Goal: Information Seeking & Learning: Learn about a topic

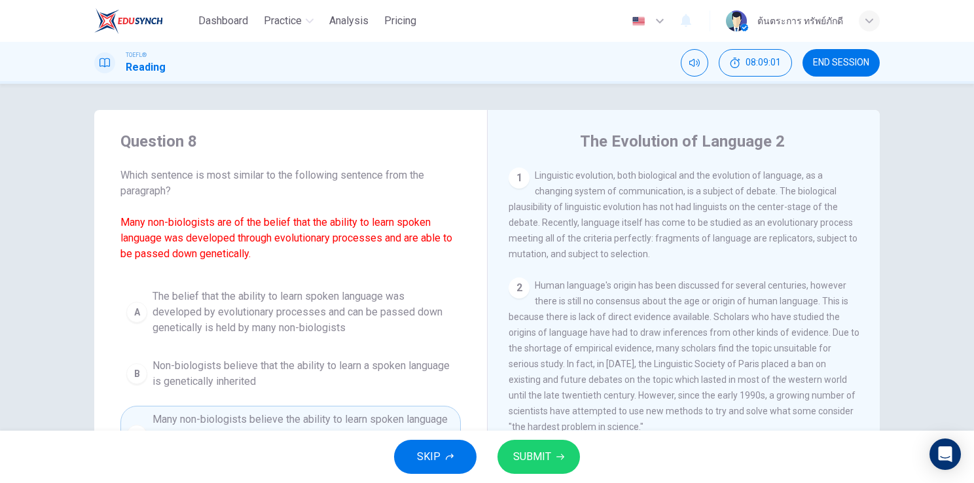
scroll to position [490, 0]
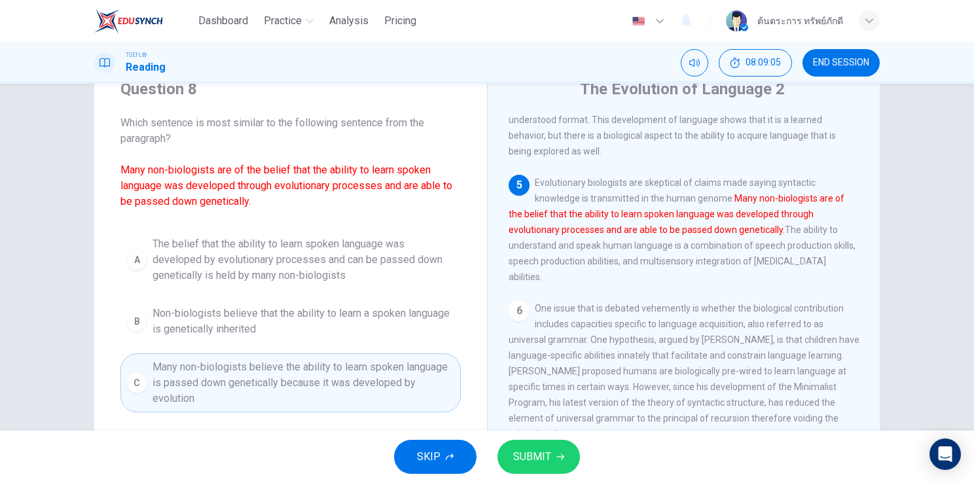
click at [544, 454] on span "SUBMIT" at bounding box center [532, 457] width 38 height 18
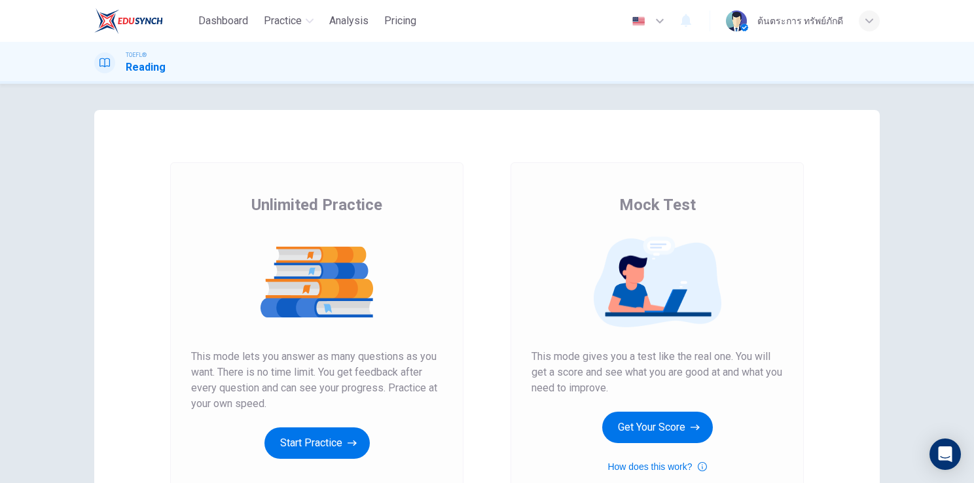
click at [628, 410] on div "Mock Test This mode gives you a test like the real one. You will get a score an…" at bounding box center [656, 334] width 251 height 280
click at [622, 427] on button "Get Your Score" at bounding box center [657, 427] width 111 height 31
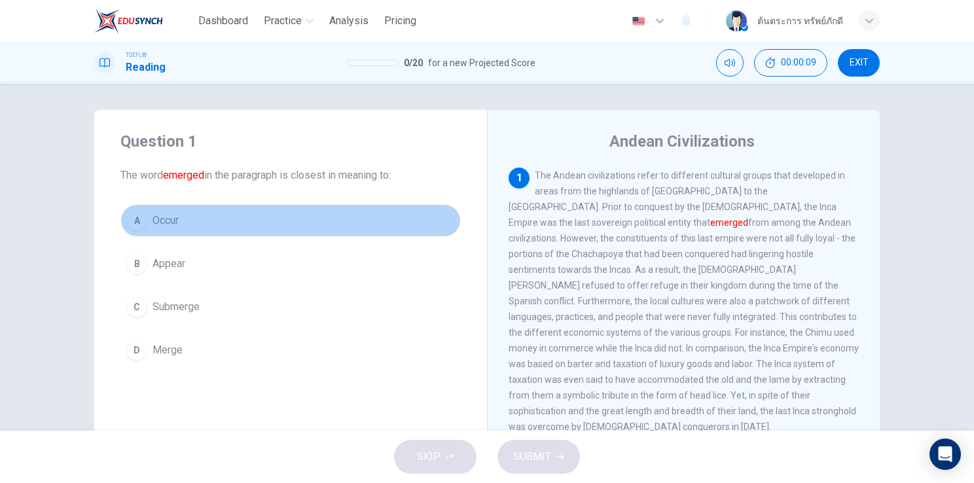
click at [170, 217] on span "Occur" at bounding box center [165, 221] width 26 height 16
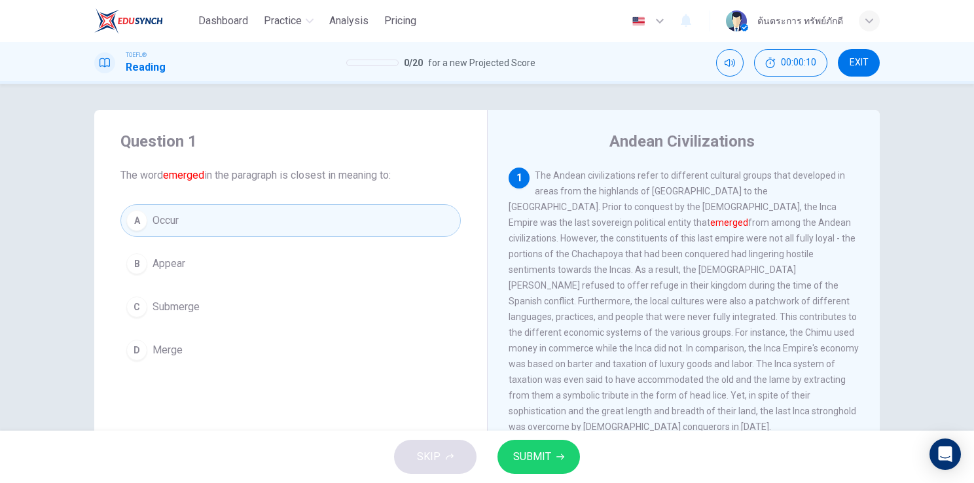
click at [544, 459] on span "SUBMIT" at bounding box center [532, 457] width 38 height 18
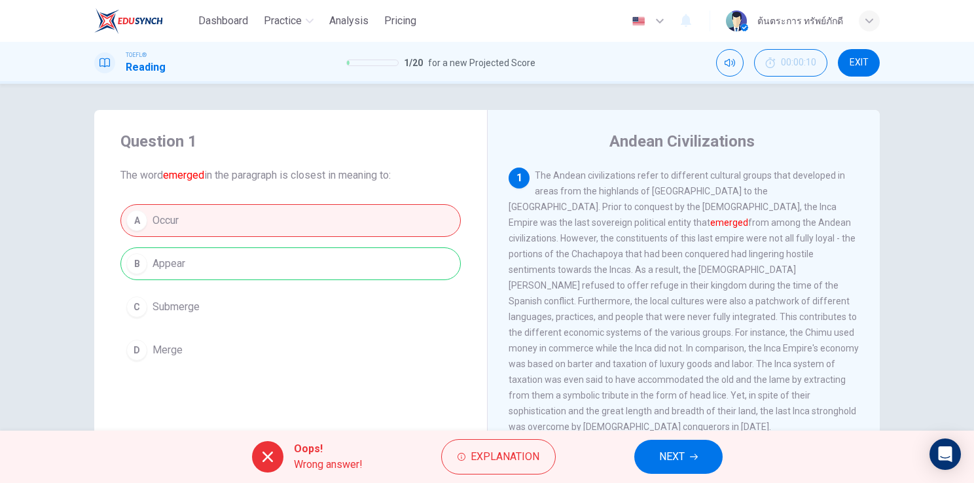
click at [673, 457] on span "NEXT" at bounding box center [672, 457] width 26 height 18
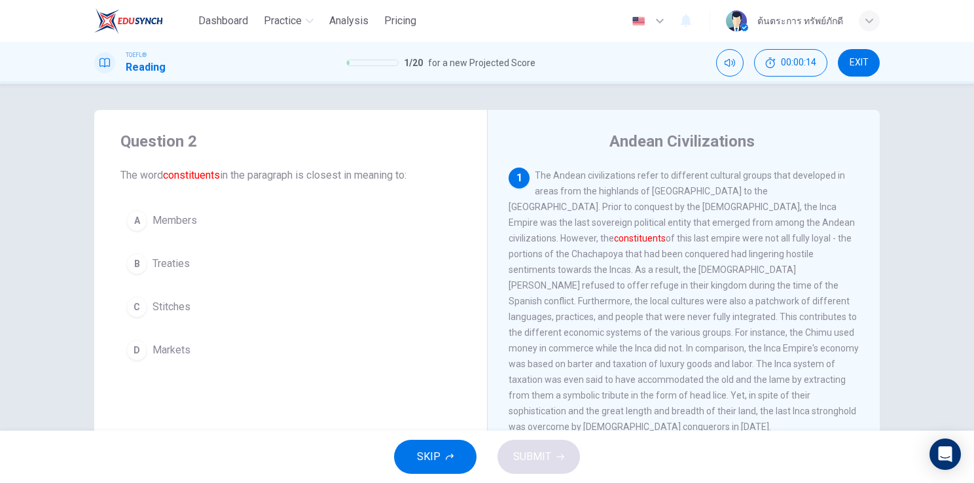
click at [175, 224] on span "Members" at bounding box center [174, 221] width 44 height 16
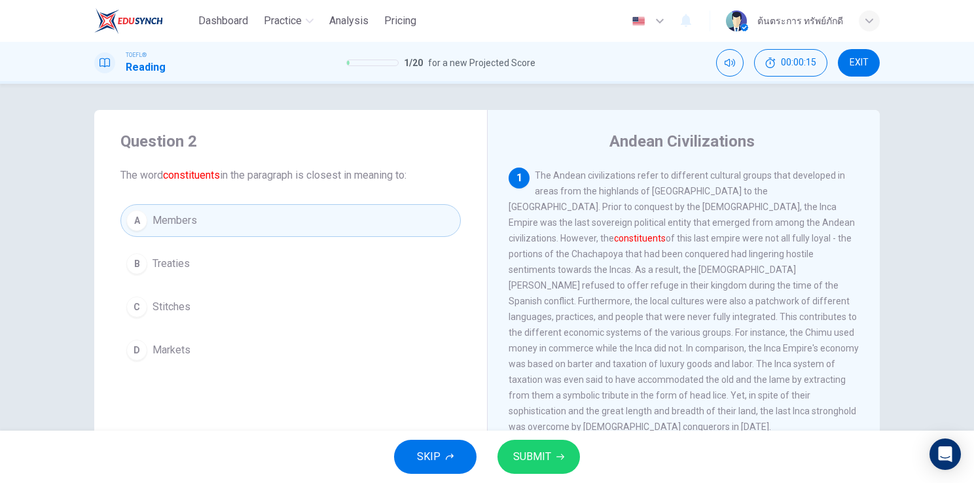
click at [171, 266] on span "Treaties" at bounding box center [170, 264] width 37 height 16
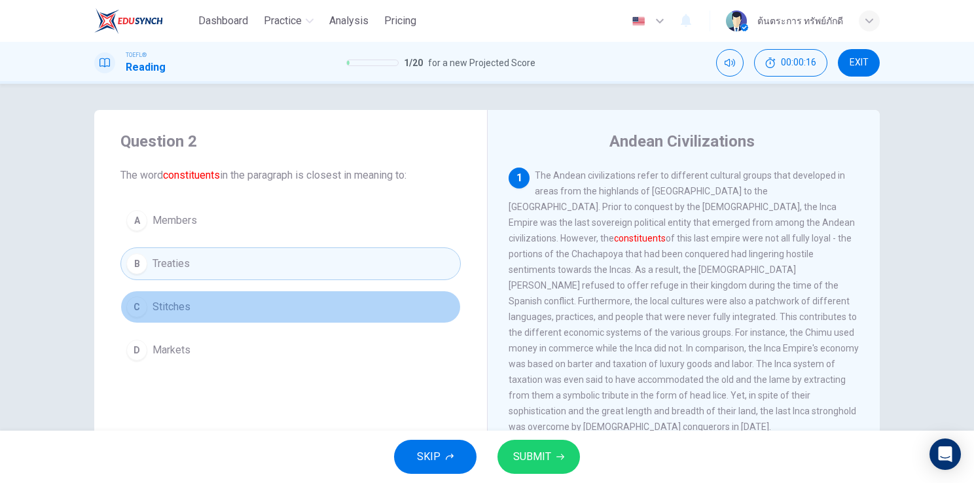
click at [196, 300] on button "C Stitches" at bounding box center [290, 307] width 340 height 33
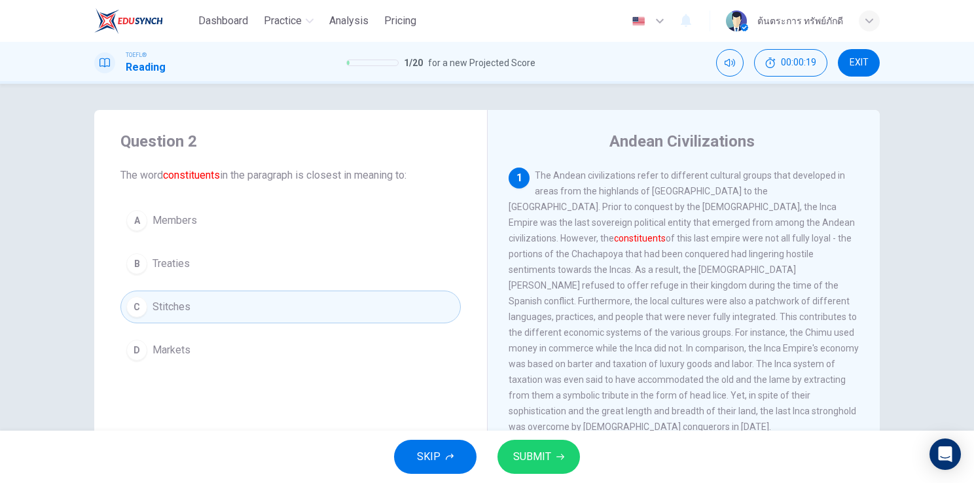
click at [504, 443] on button "SUBMIT" at bounding box center [538, 457] width 82 height 34
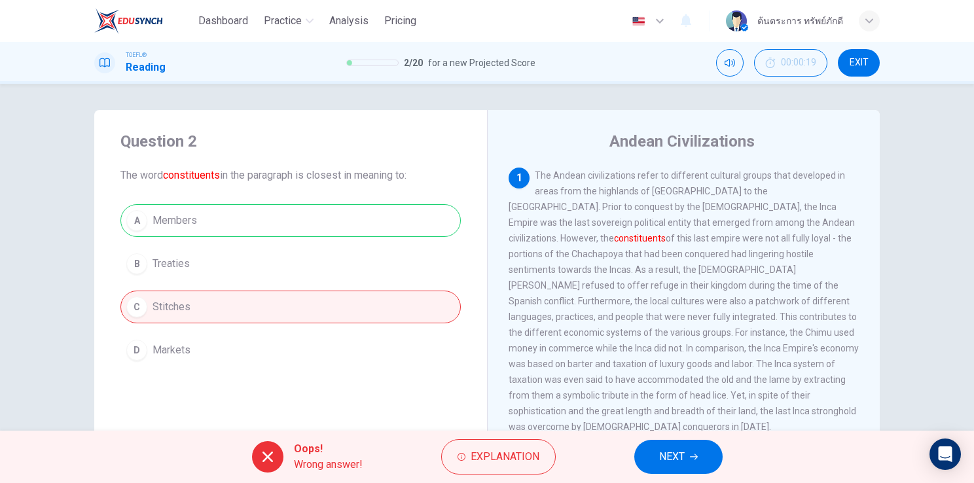
click at [686, 456] on button "NEXT" at bounding box center [678, 457] width 88 height 34
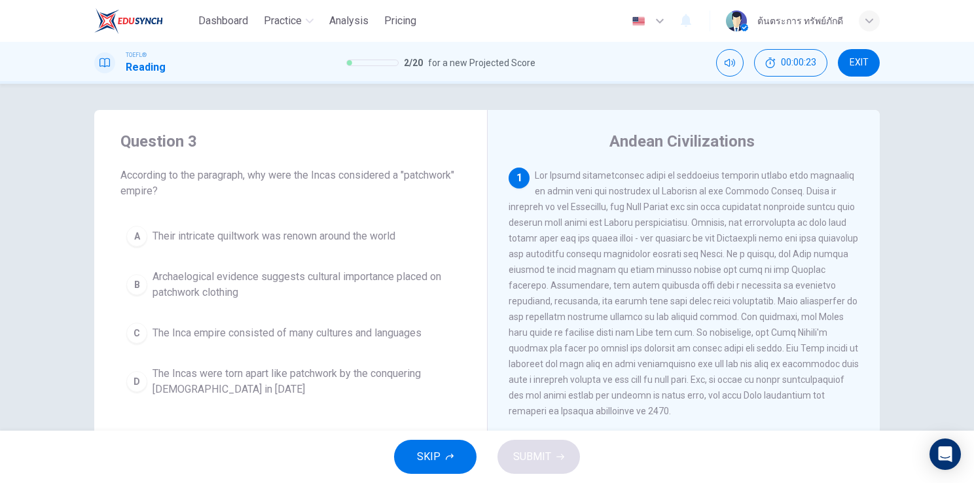
click at [294, 382] on span "The Incas were torn apart like patchwork by the conquering [DEMOGRAPHIC_DATA] i…" at bounding box center [303, 381] width 302 height 31
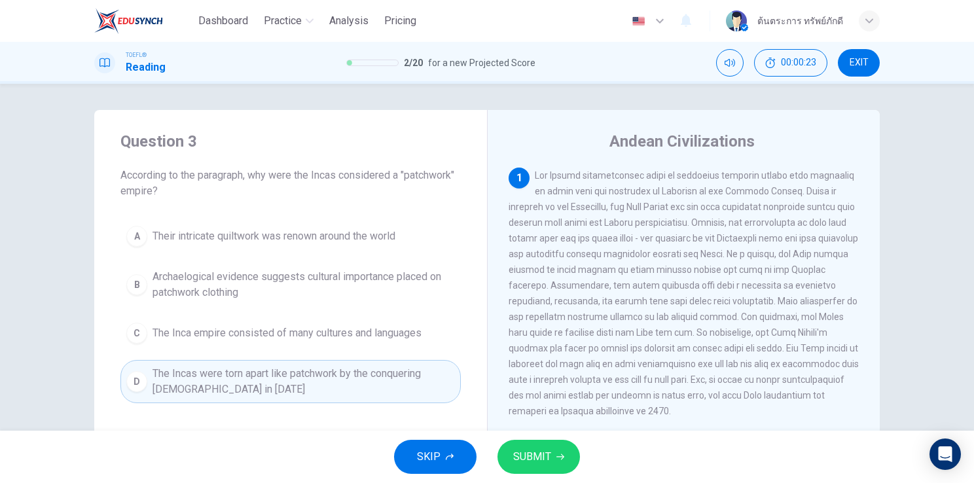
click at [515, 453] on span "SUBMIT" at bounding box center [532, 457] width 38 height 18
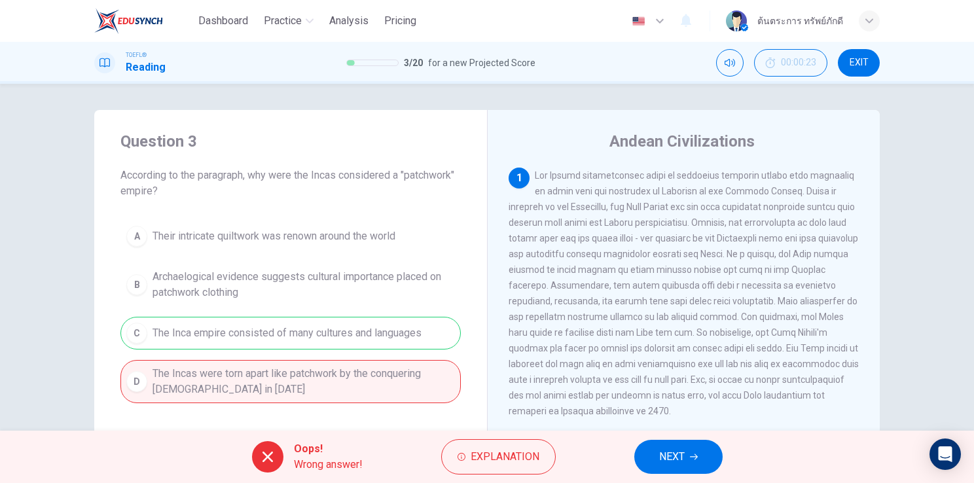
click at [643, 439] on div "Oops! Wrong answer! Explanation NEXT" at bounding box center [487, 457] width 974 height 52
click at [646, 457] on button "NEXT" at bounding box center [678, 457] width 88 height 34
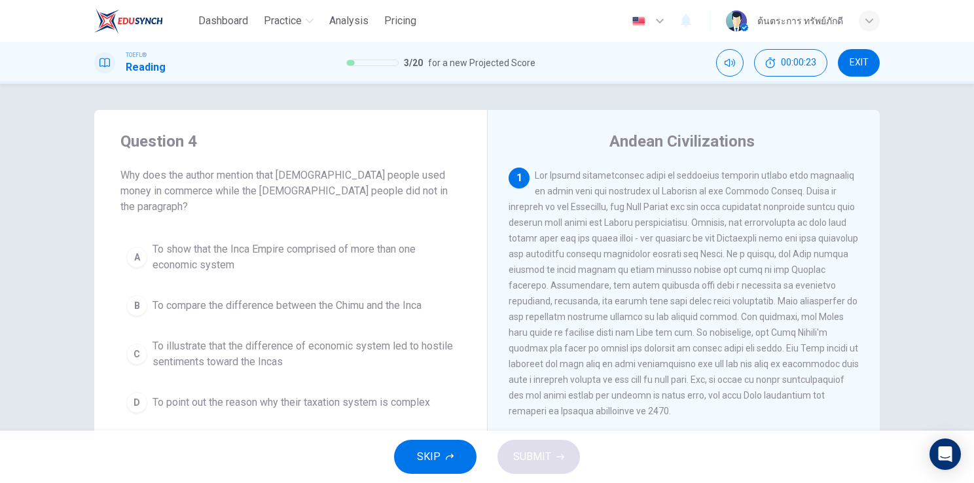
click at [368, 338] on span "To illustrate that the difference of economic system led to hostile sentiments …" at bounding box center [303, 353] width 302 height 31
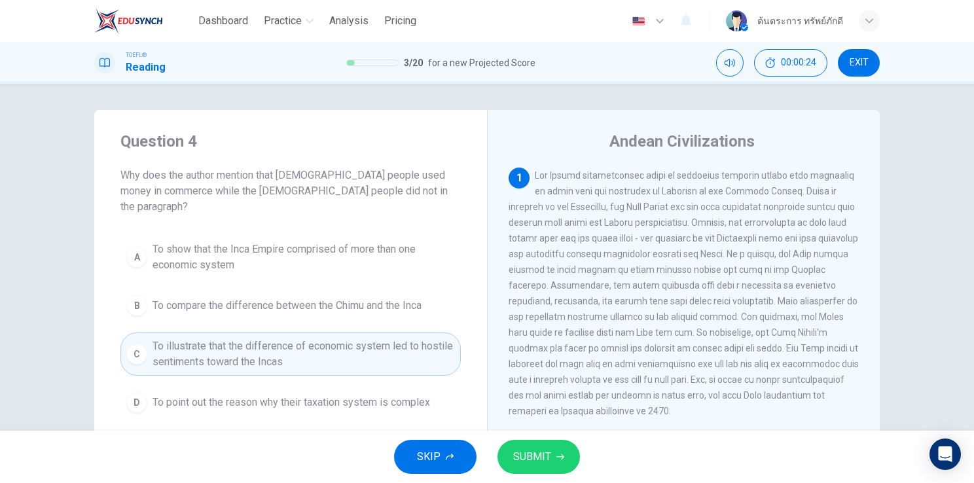
click at [566, 451] on button "SUBMIT" at bounding box center [538, 457] width 82 height 34
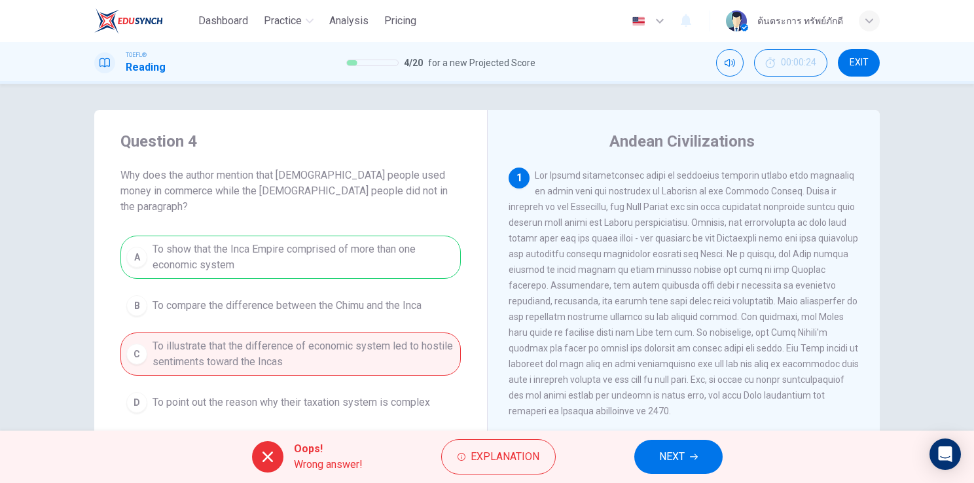
click at [701, 470] on button "NEXT" at bounding box center [678, 457] width 88 height 34
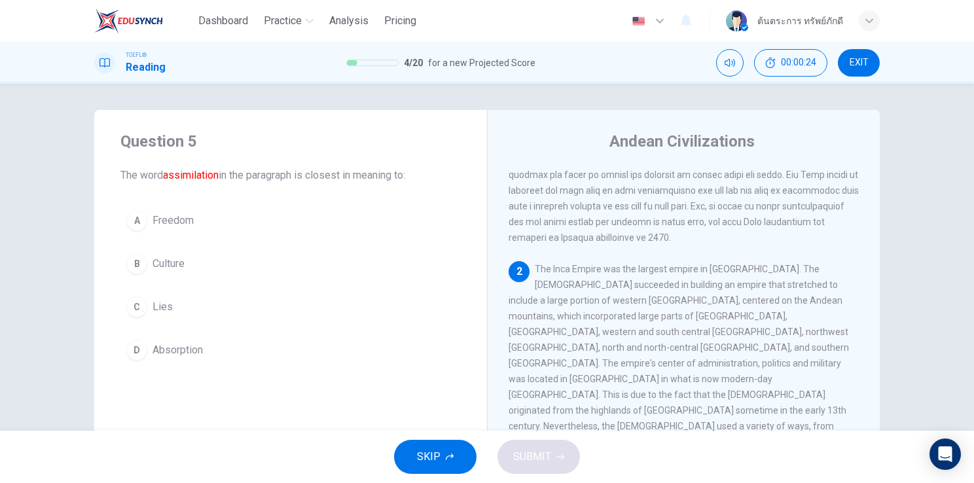
scroll to position [192, 0]
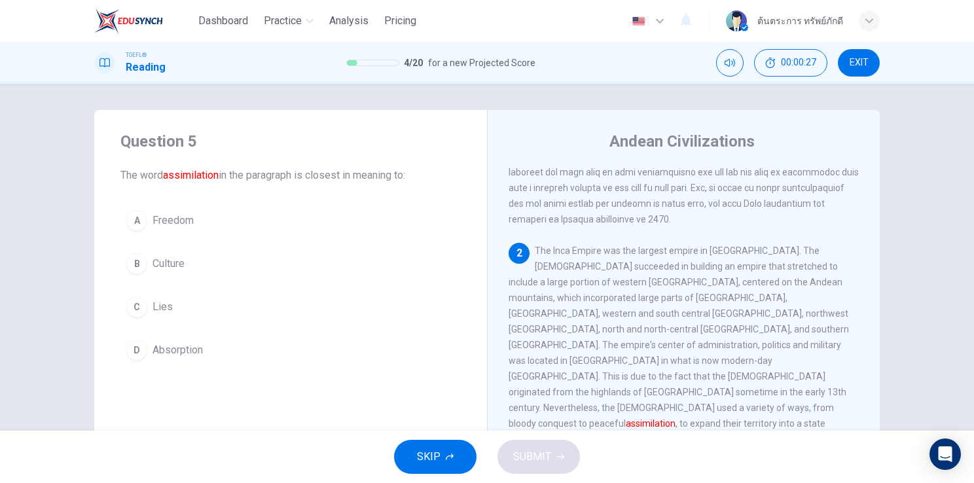
click at [178, 259] on span "Culture" at bounding box center [168, 264] width 32 height 16
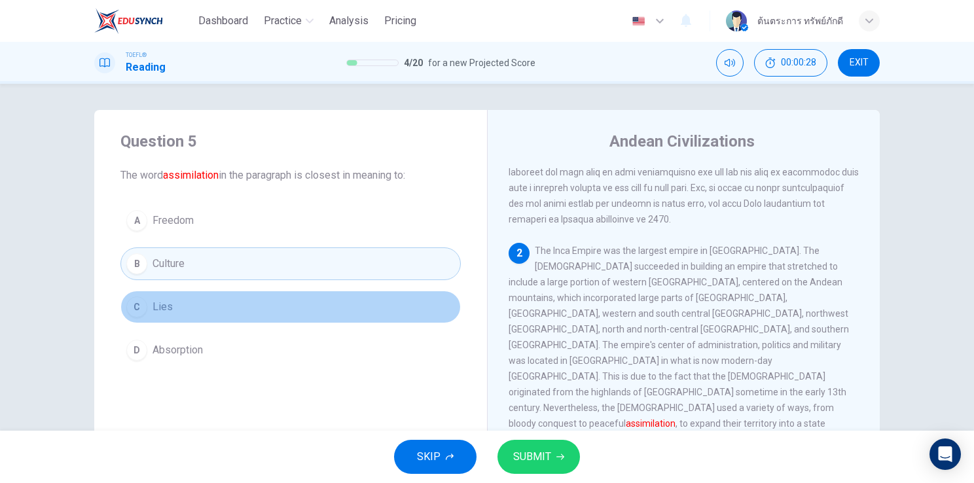
click at [162, 300] on span "Lies" at bounding box center [162, 307] width 20 height 16
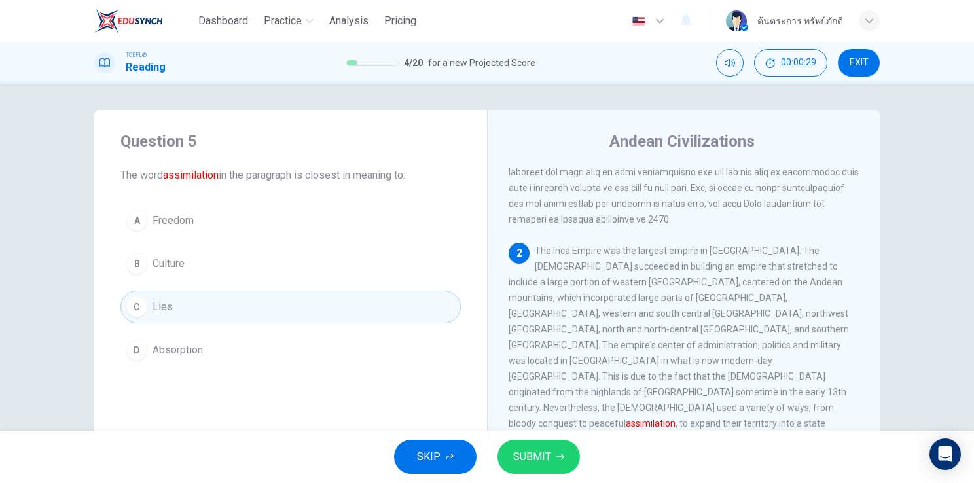
click at [527, 448] on span "SUBMIT" at bounding box center [532, 457] width 38 height 18
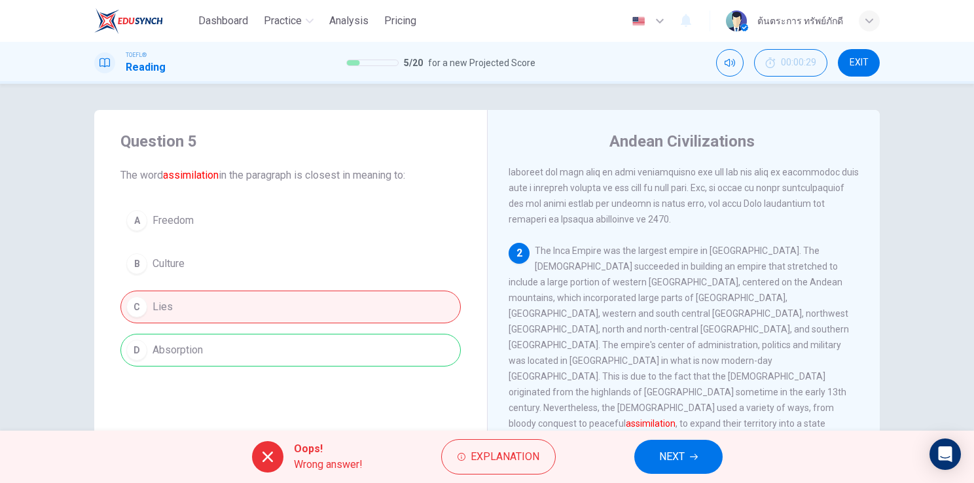
click at [669, 456] on span "NEXT" at bounding box center [672, 457] width 26 height 18
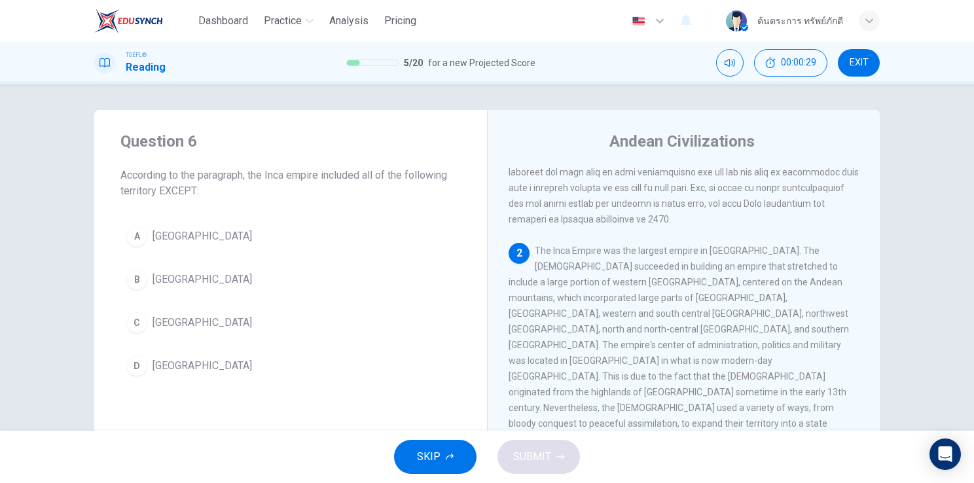
scroll to position [275, 0]
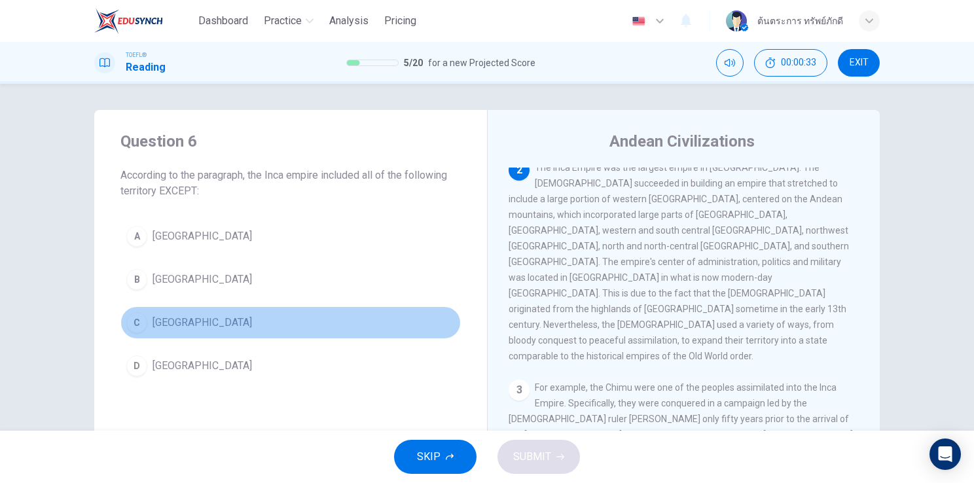
click at [198, 320] on button "C Colombia" at bounding box center [290, 322] width 340 height 33
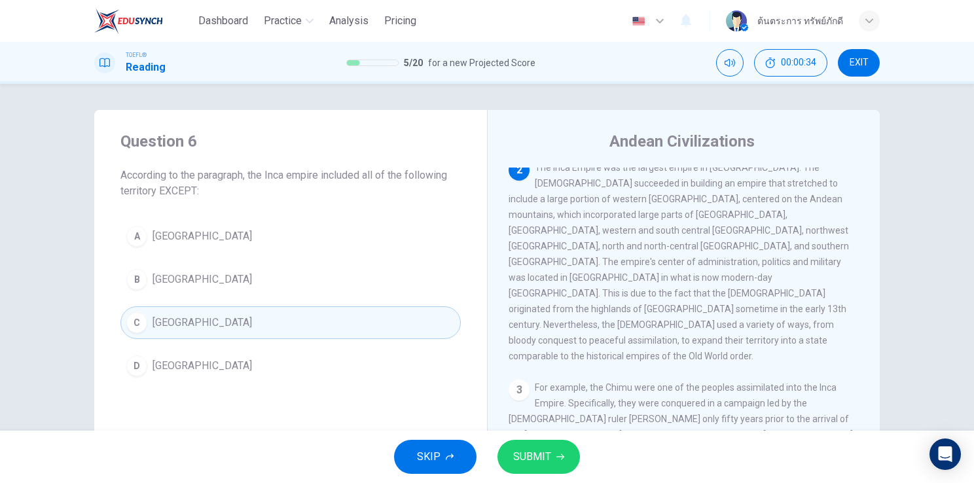
click at [561, 458] on icon "button" at bounding box center [560, 457] width 8 height 6
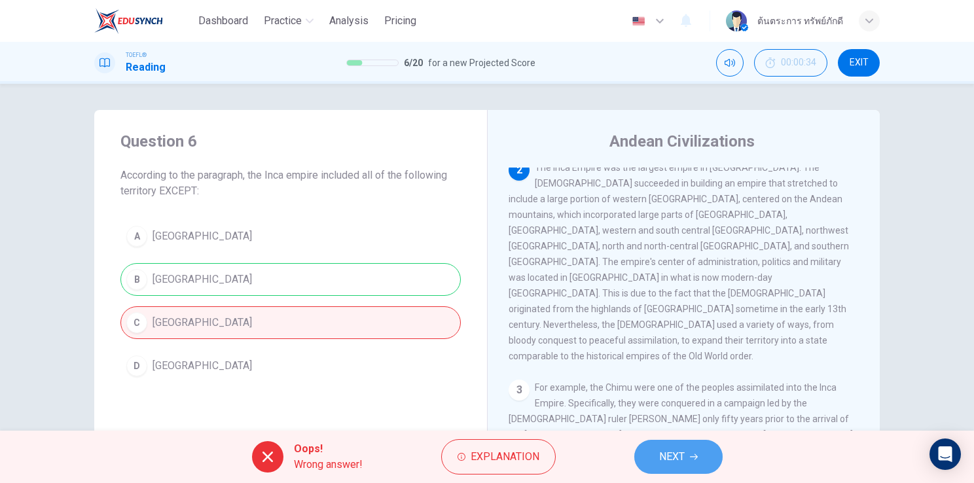
click at [664, 457] on span "NEXT" at bounding box center [672, 457] width 26 height 18
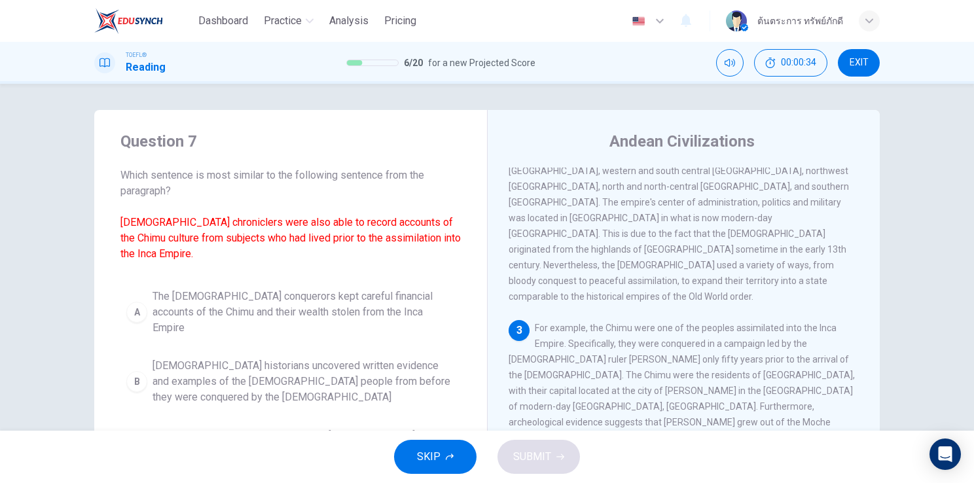
scroll to position [353, 0]
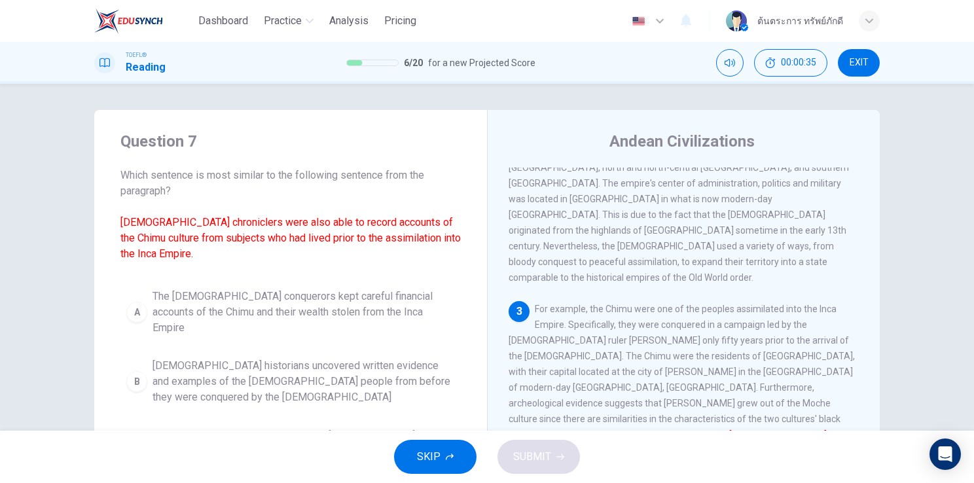
click at [298, 362] on span "Spanish historians uncovered written evidence and examples of the Chimu people …" at bounding box center [303, 381] width 302 height 47
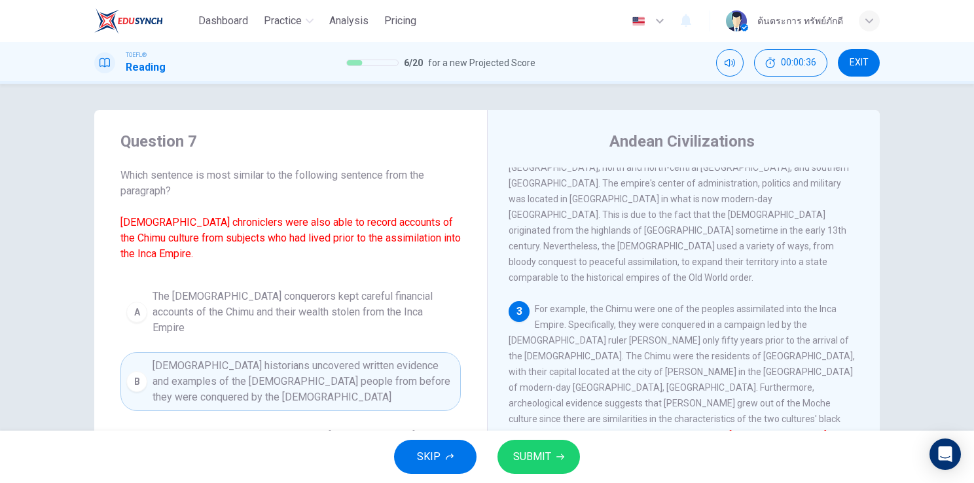
click at [506, 446] on button "SUBMIT" at bounding box center [538, 457] width 82 height 34
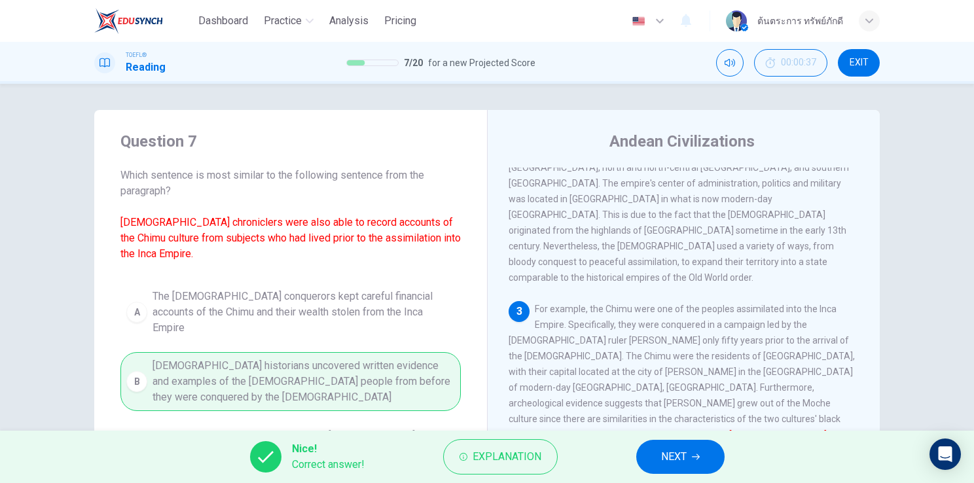
click at [648, 450] on button "NEXT" at bounding box center [680, 457] width 88 height 34
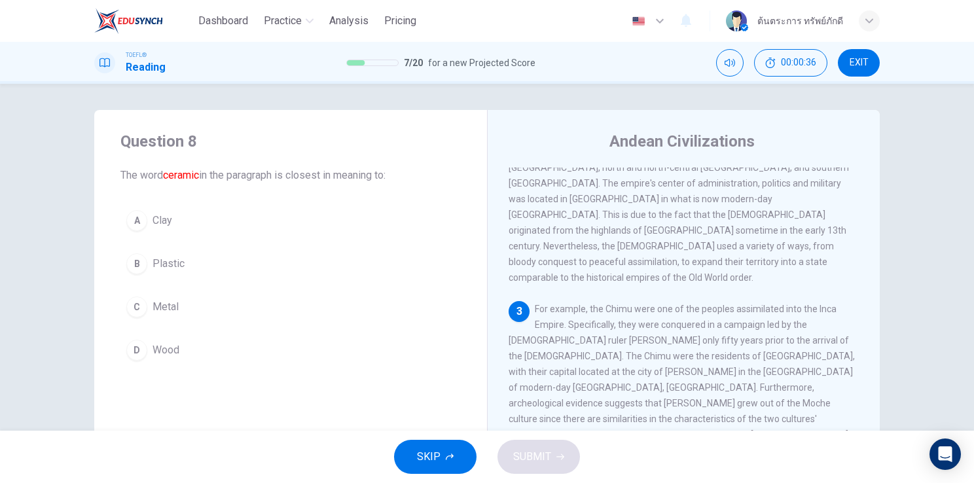
scroll to position [453, 0]
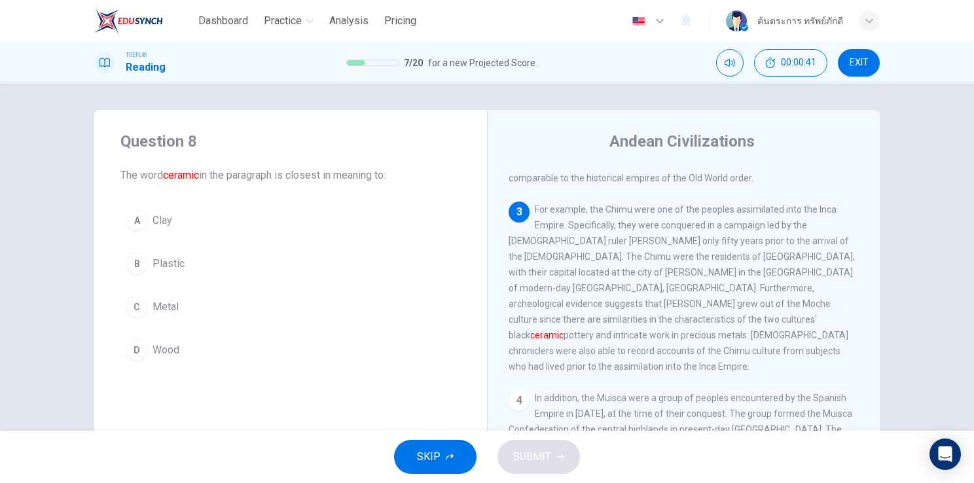
click at [179, 347] on button "D Wood" at bounding box center [290, 350] width 340 height 33
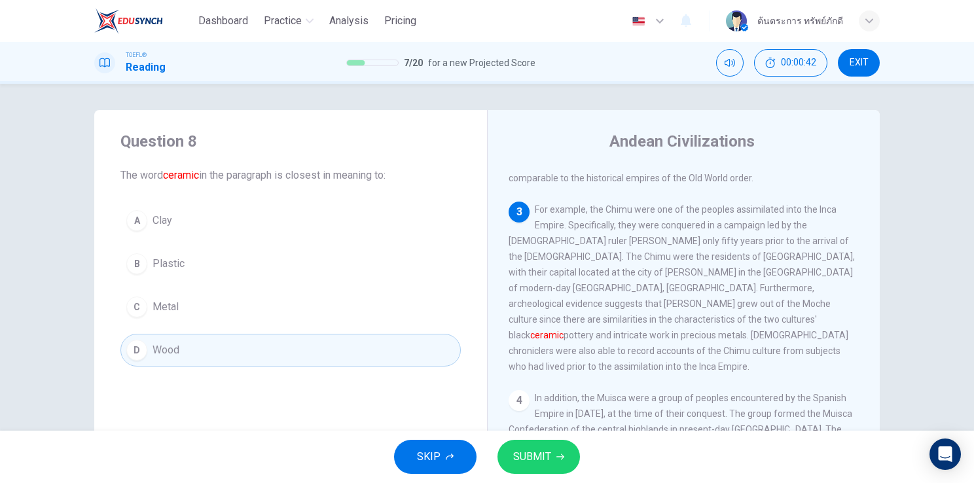
click at [544, 452] on span "SUBMIT" at bounding box center [532, 457] width 38 height 18
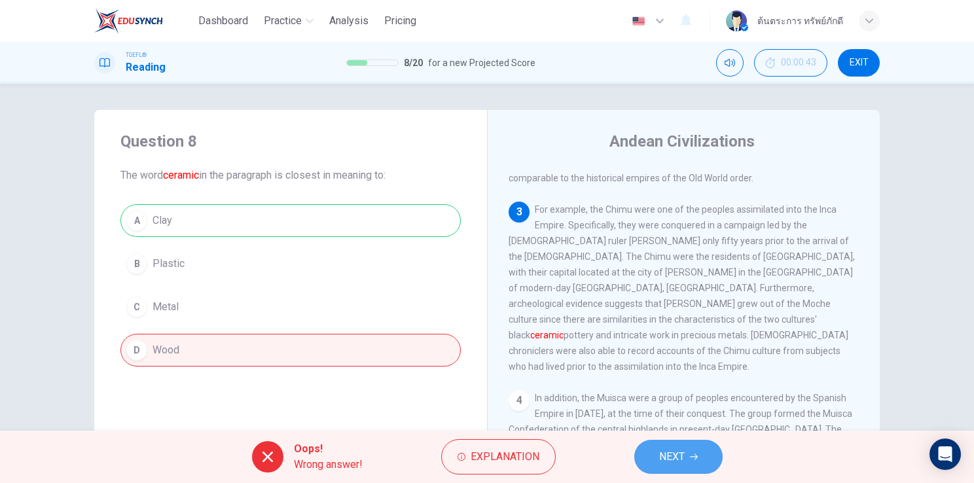
click at [684, 460] on span "NEXT" at bounding box center [672, 457] width 26 height 18
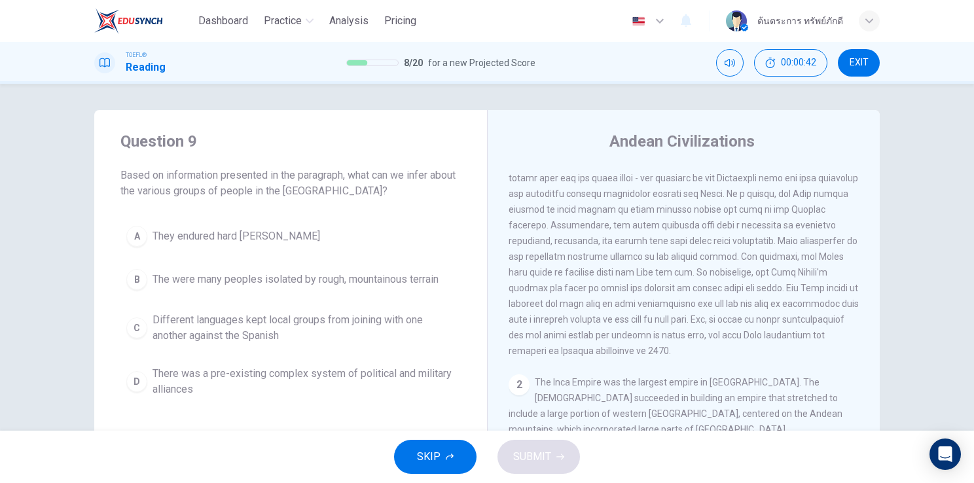
scroll to position [0, 0]
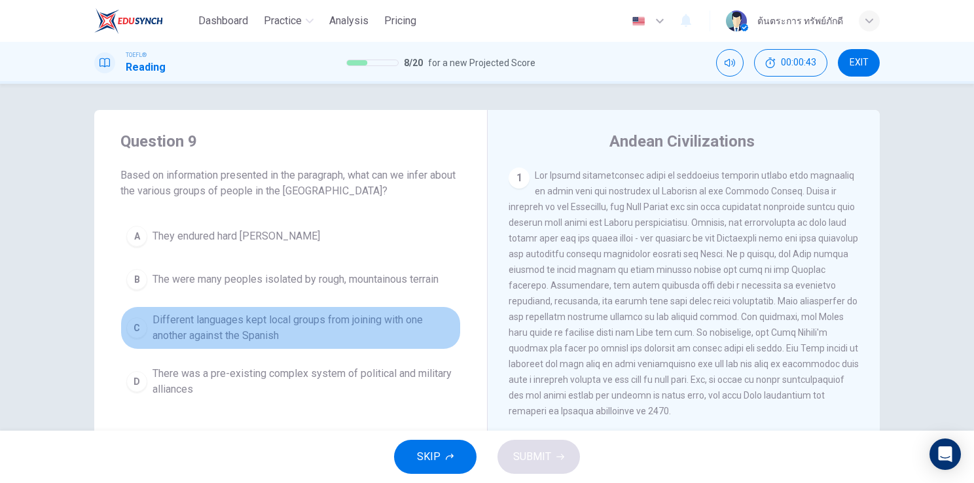
click at [340, 324] on span "Different languages kept local groups from joining with one another against the…" at bounding box center [303, 327] width 302 height 31
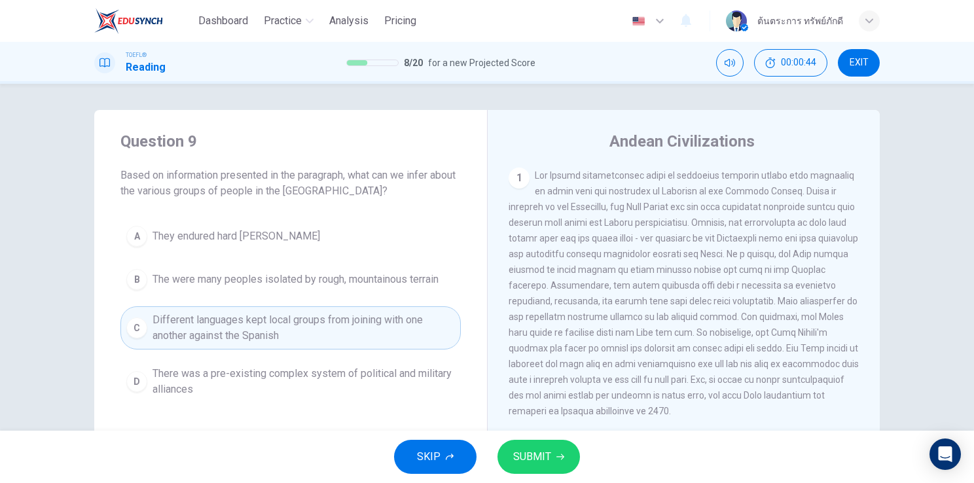
click at [535, 454] on span "SUBMIT" at bounding box center [532, 457] width 38 height 18
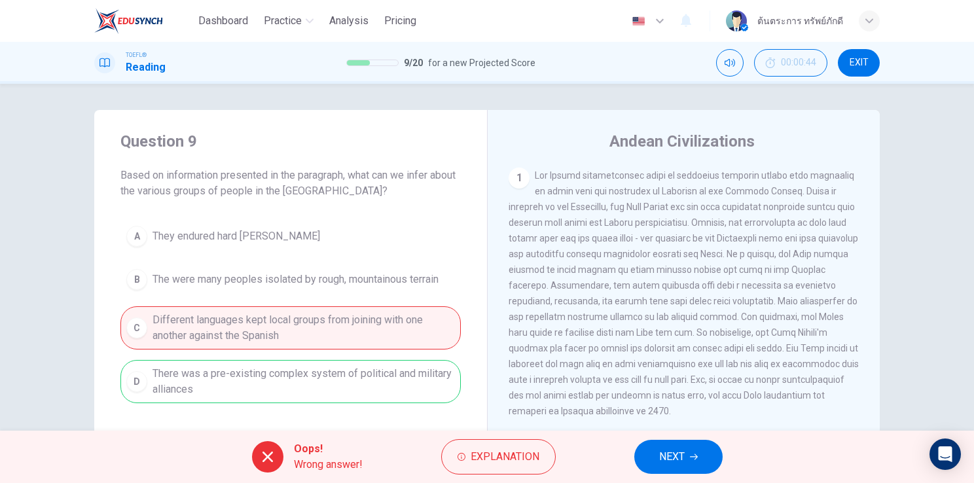
click at [675, 455] on span "NEXT" at bounding box center [672, 457] width 26 height 18
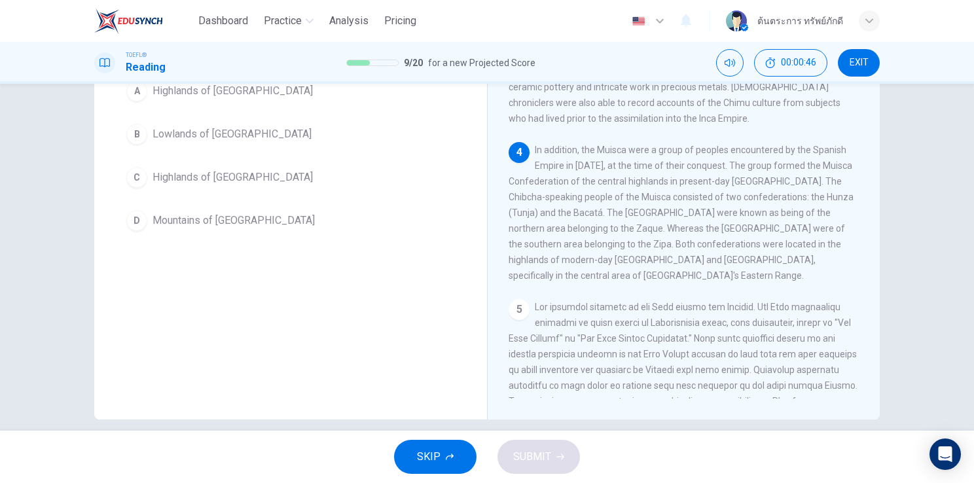
scroll to position [519, 0]
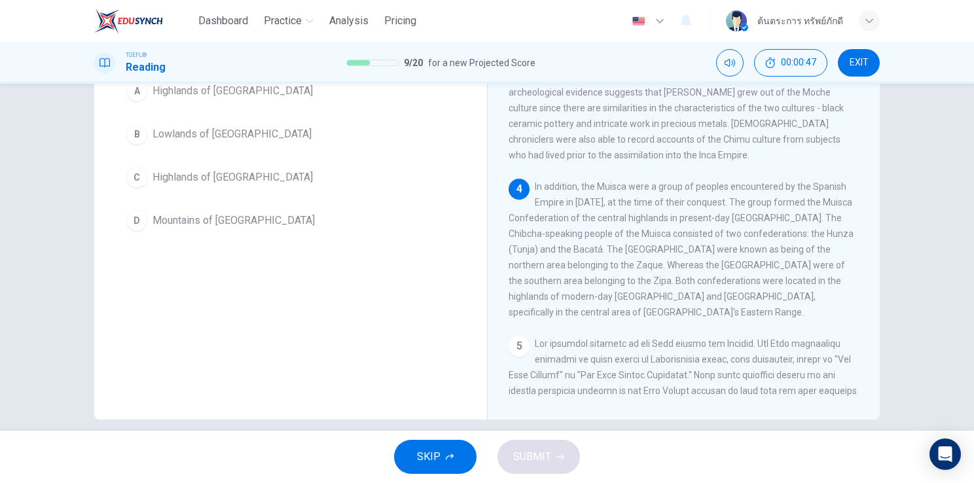
click at [290, 217] on button "D Mountains of Ecuador" at bounding box center [290, 220] width 340 height 33
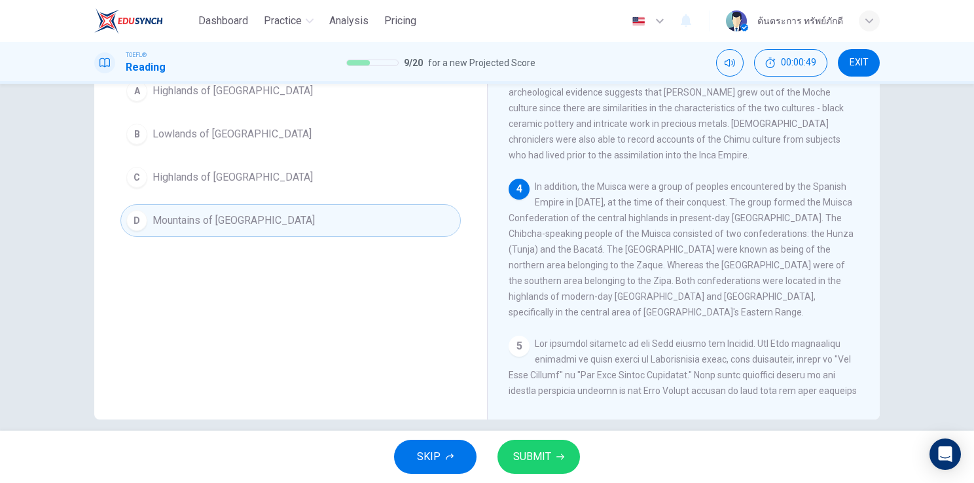
click at [544, 461] on span "SUBMIT" at bounding box center [532, 457] width 38 height 18
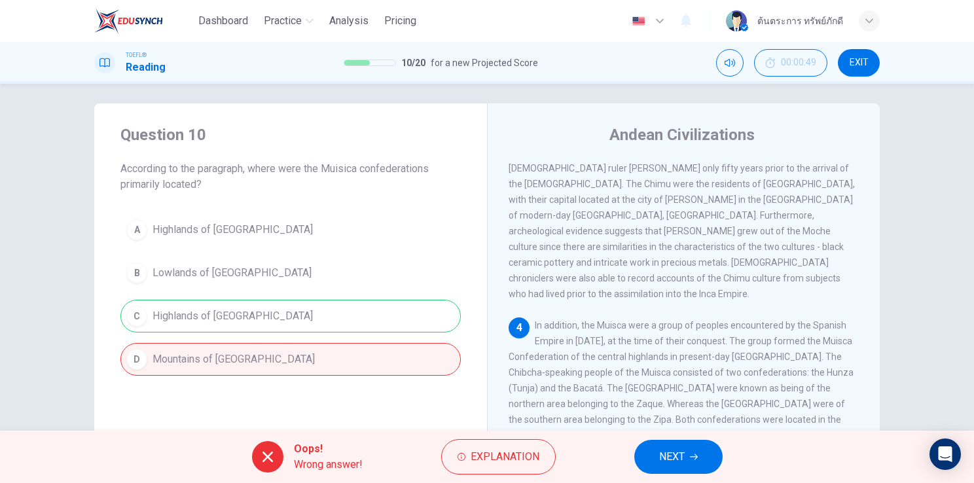
scroll to position [5, 0]
click at [677, 453] on span "NEXT" at bounding box center [672, 457] width 26 height 18
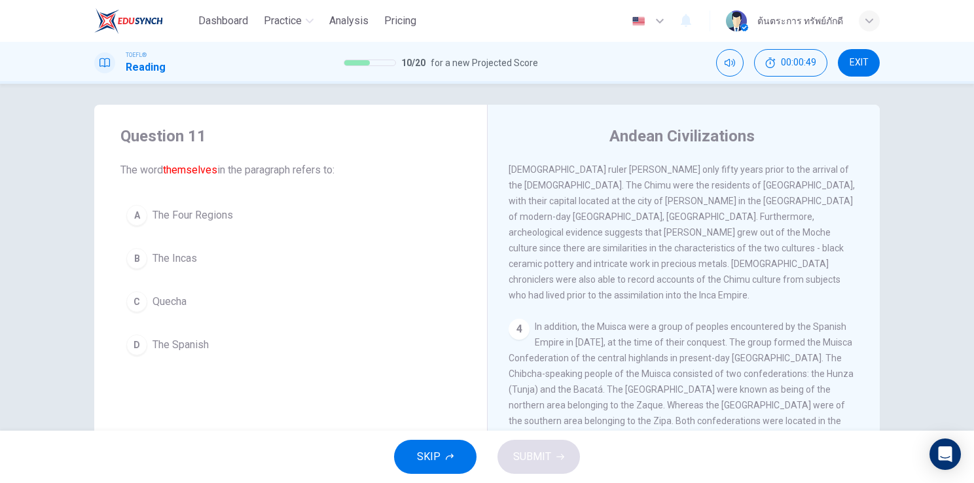
scroll to position [643, 0]
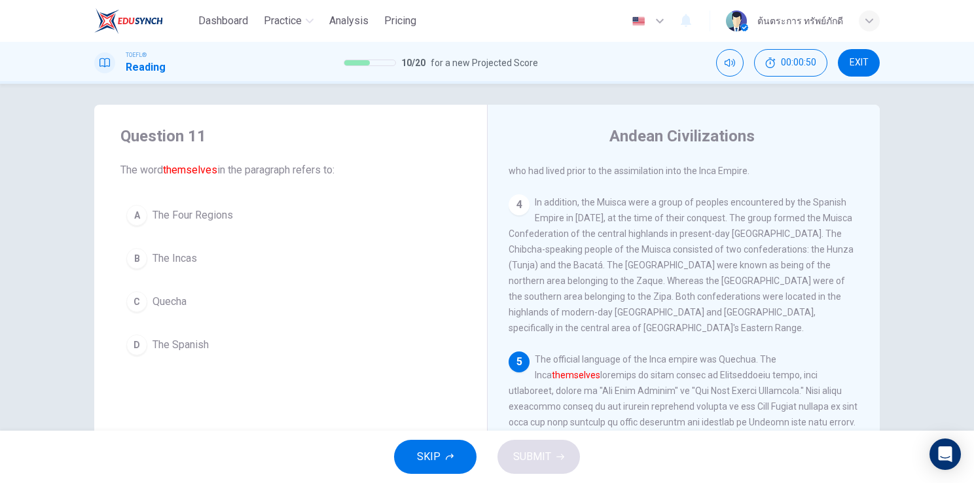
click at [195, 304] on button "C Quecha" at bounding box center [290, 301] width 340 height 33
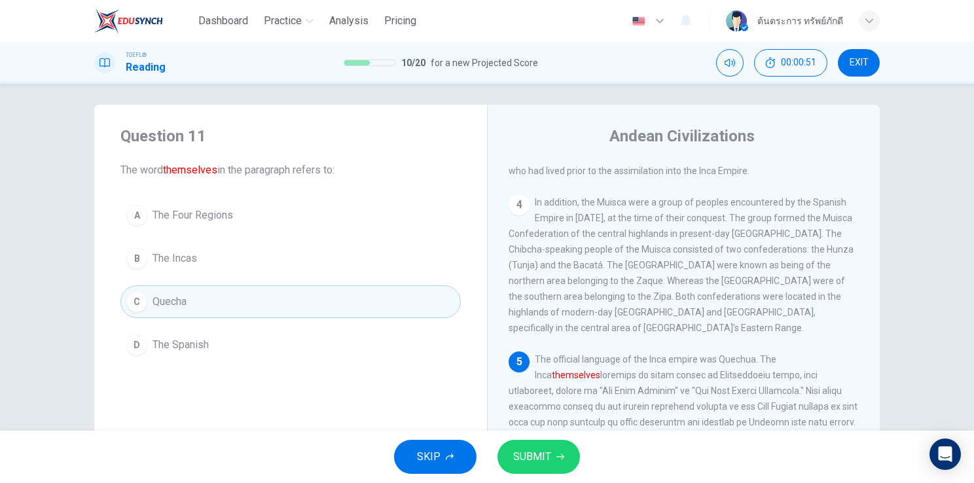
click at [537, 444] on button "SUBMIT" at bounding box center [538, 457] width 82 height 34
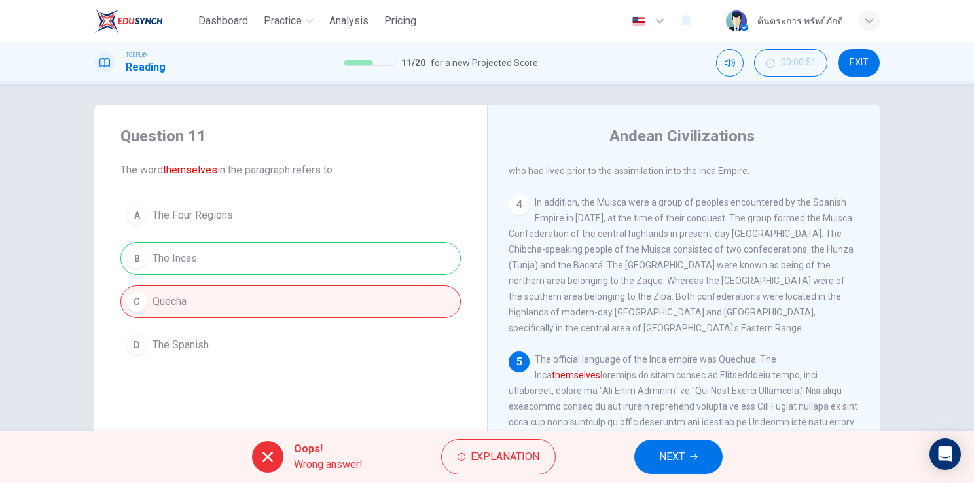
click at [660, 455] on span "NEXT" at bounding box center [672, 457] width 26 height 18
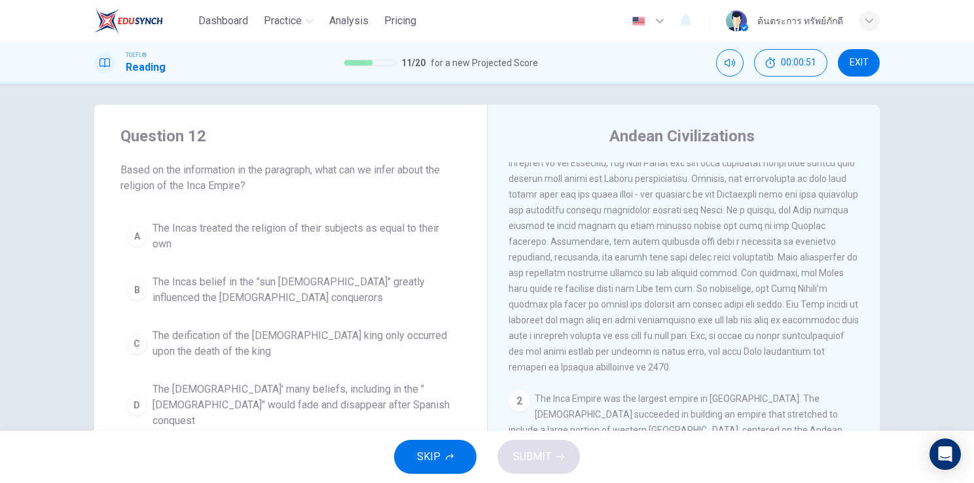
scroll to position [0, 0]
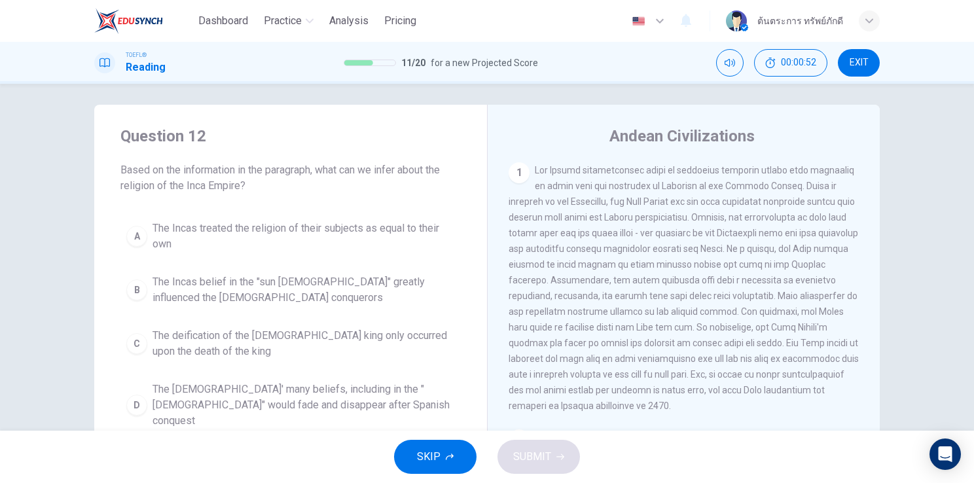
click at [304, 384] on span "The Incas' many beliefs, including in the "sun god" would fade and disappear af…" at bounding box center [303, 404] width 302 height 47
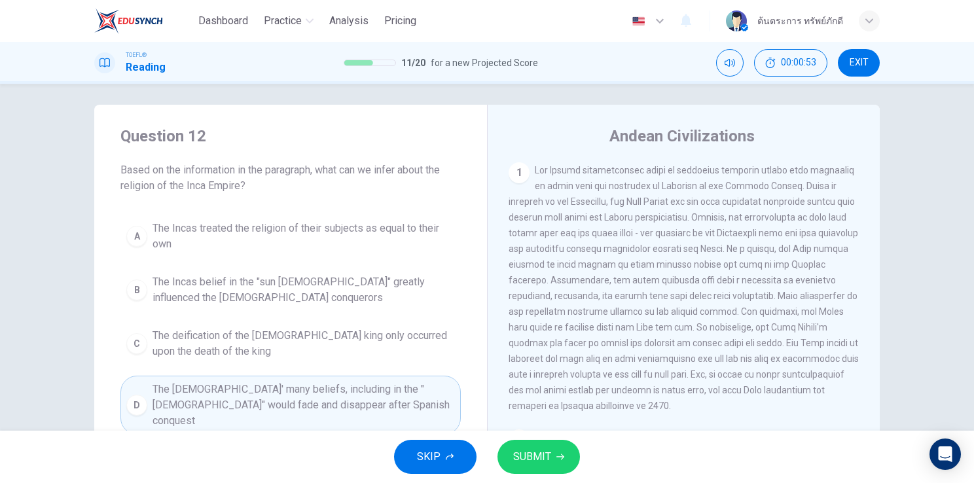
click at [521, 453] on span "SUBMIT" at bounding box center [532, 457] width 38 height 18
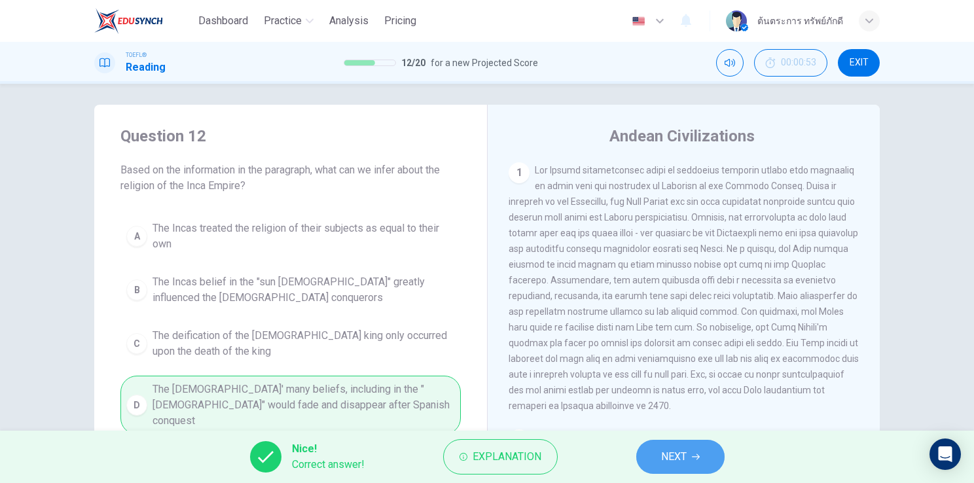
click at [696, 457] on icon "button" at bounding box center [696, 457] width 8 height 8
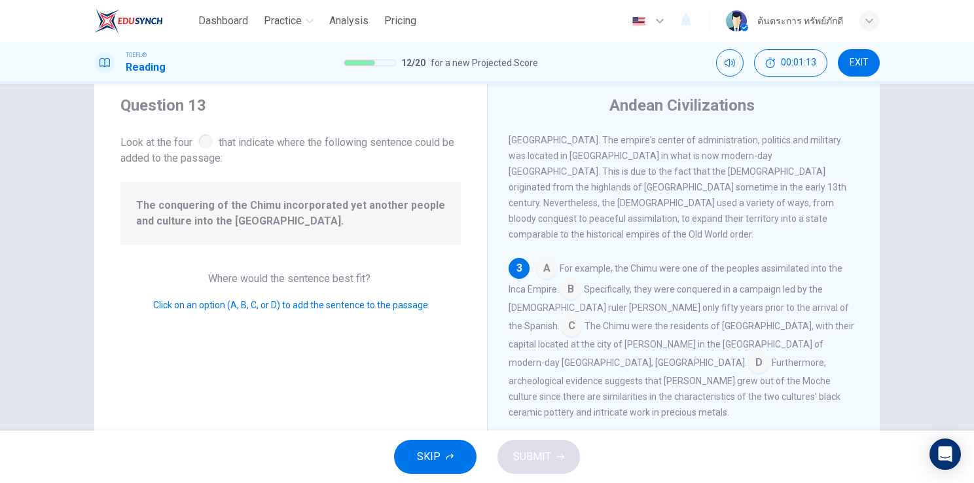
scroll to position [37, 0]
click at [539, 258] on input at bounding box center [546, 268] width 21 height 21
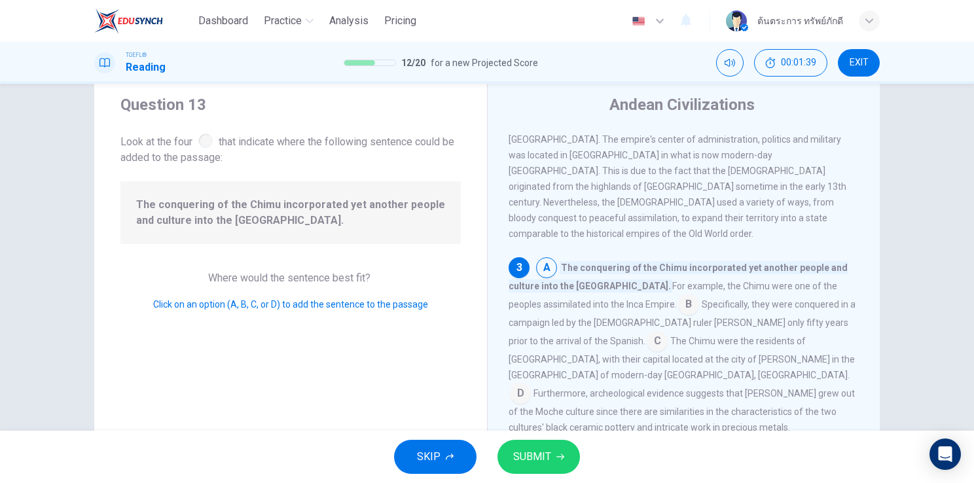
click at [554, 449] on button "SUBMIT" at bounding box center [538, 457] width 82 height 34
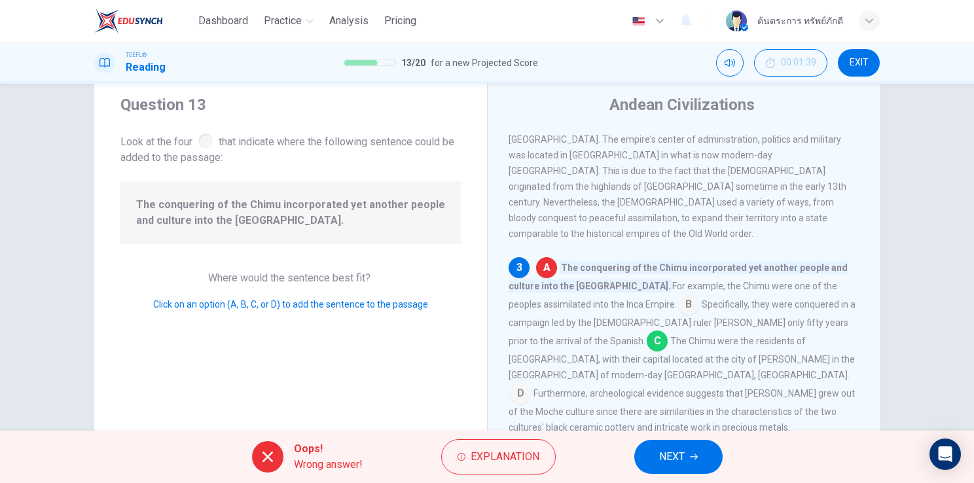
click at [694, 459] on icon "button" at bounding box center [694, 457] width 8 height 8
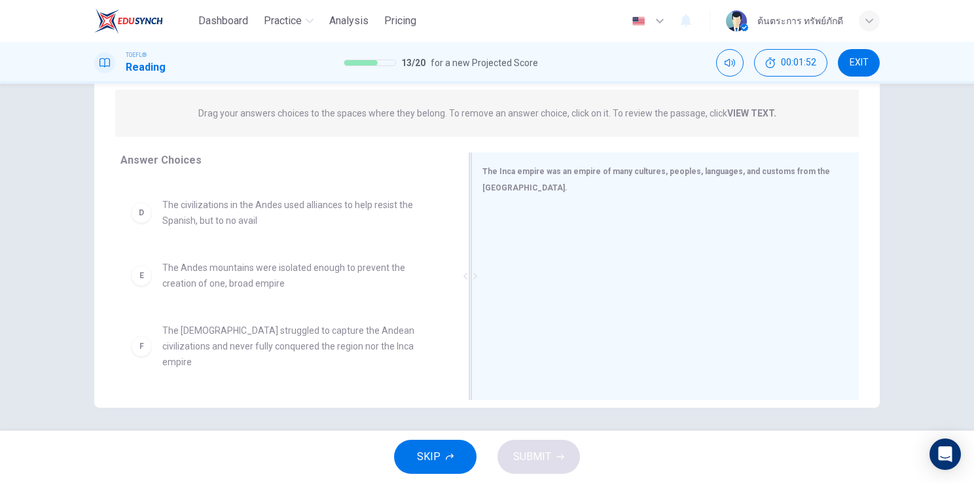
scroll to position [165, 0]
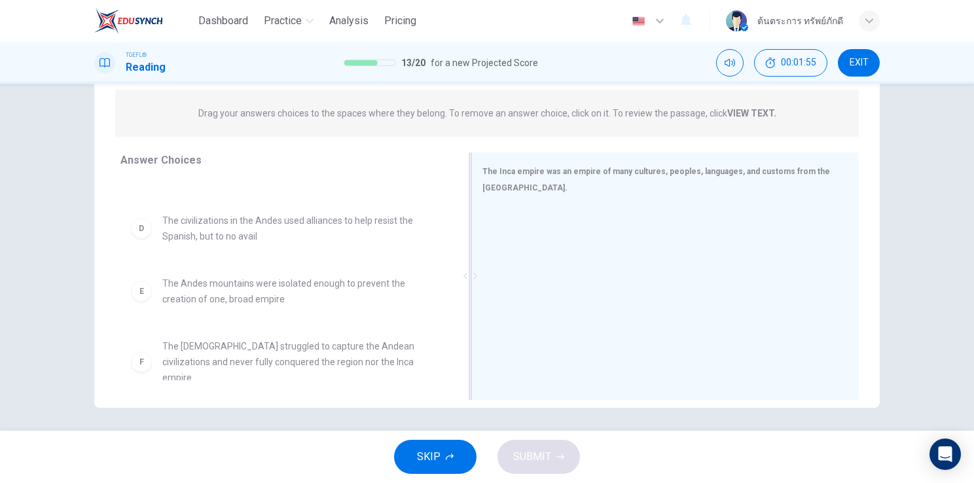
drag, startPoint x: 327, startPoint y: 254, endPoint x: 581, endPoint y: 306, distance: 259.2
click at [581, 306] on div "The Inca empire was an empire of many cultures, peoples, languages, and customs…" at bounding box center [664, 275] width 387 height 247
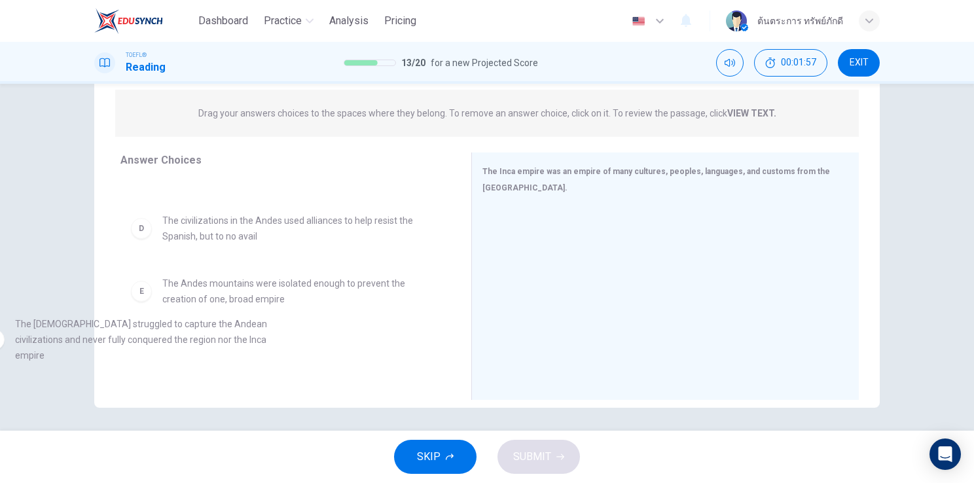
drag, startPoint x: 258, startPoint y: 331, endPoint x: 63, endPoint y: 310, distance: 196.8
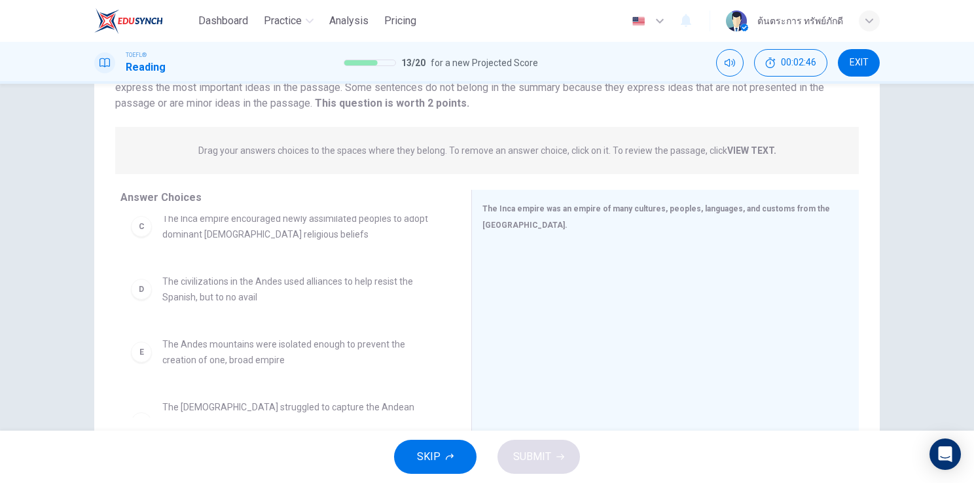
scroll to position [120, 0]
